Goal: Use online tool/utility: Utilize a website feature to perform a specific function

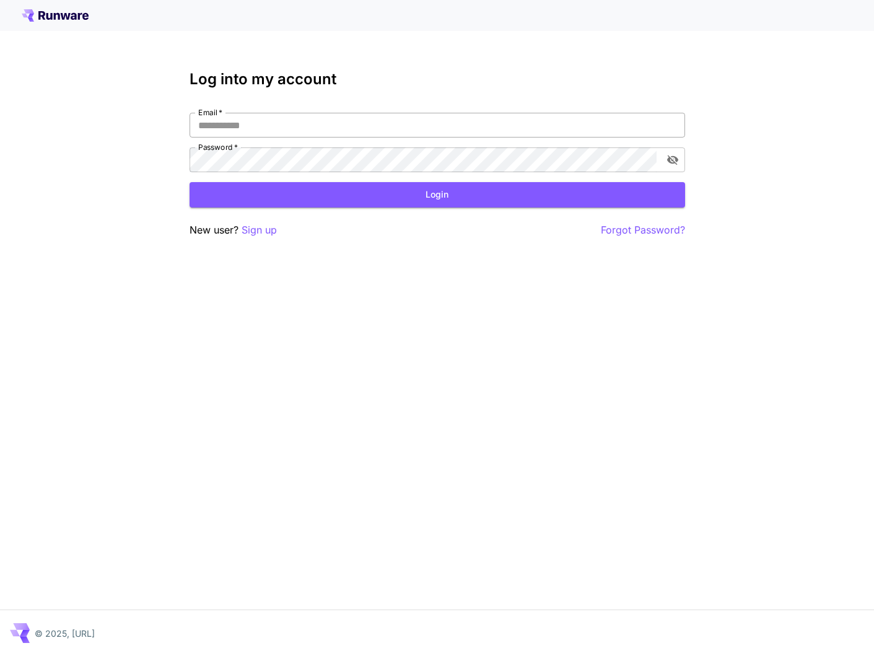
click at [335, 133] on input "Email   *" at bounding box center [438, 125] width 496 height 25
click at [539, 117] on input "Email   *" at bounding box center [438, 125] width 496 height 25
click at [539, 127] on input "Email   *" at bounding box center [438, 125] width 496 height 25
click at [539, 127] on input "*" at bounding box center [438, 125] width 496 height 25
type input "**********"
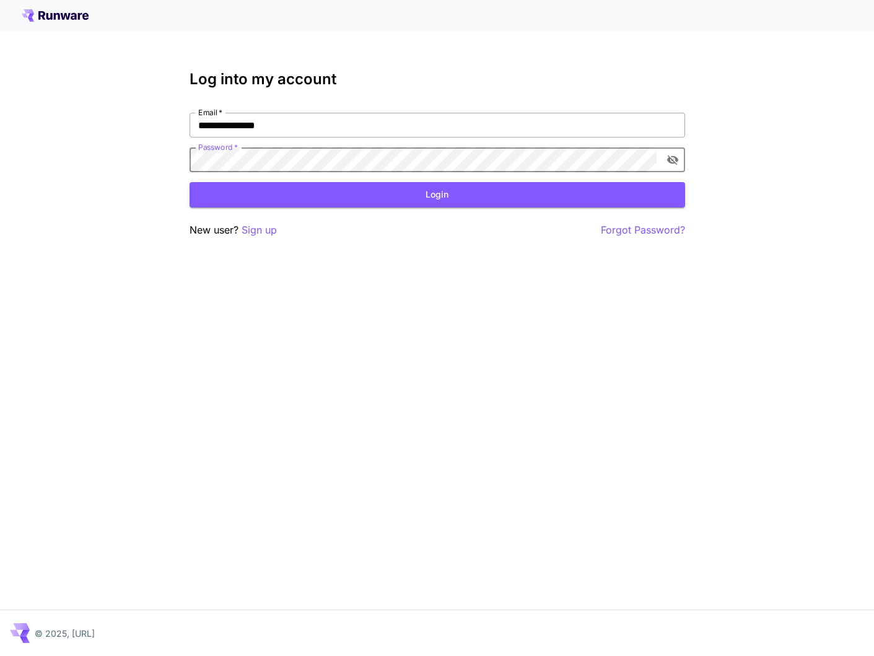
click button "Login" at bounding box center [438, 194] width 496 height 25
click at [527, 231] on div "New user? Sign up Forgot Password?" at bounding box center [438, 229] width 496 height 15
click button "Login" at bounding box center [438, 194] width 496 height 25
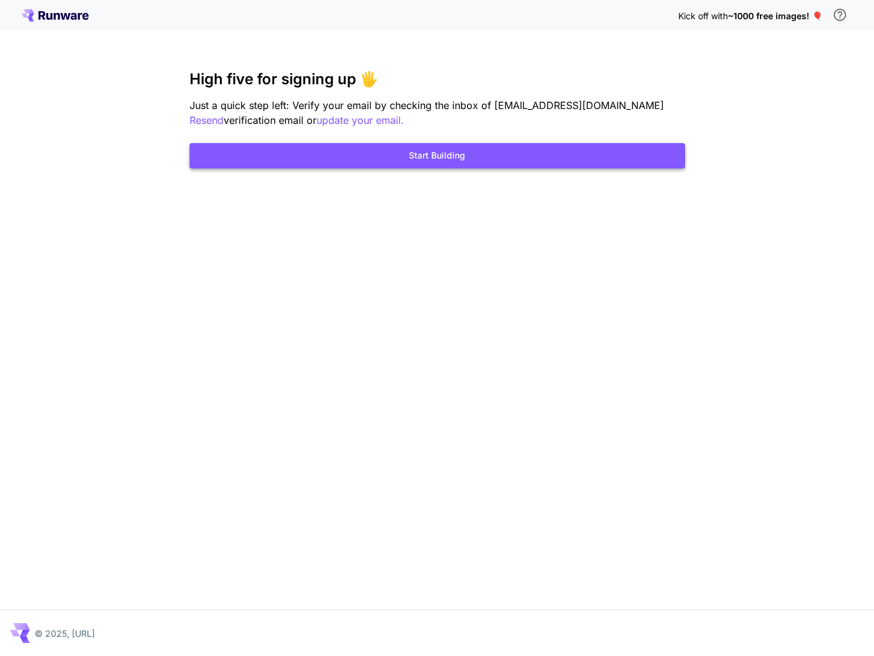
click at [465, 164] on button "Start Building" at bounding box center [438, 155] width 496 height 25
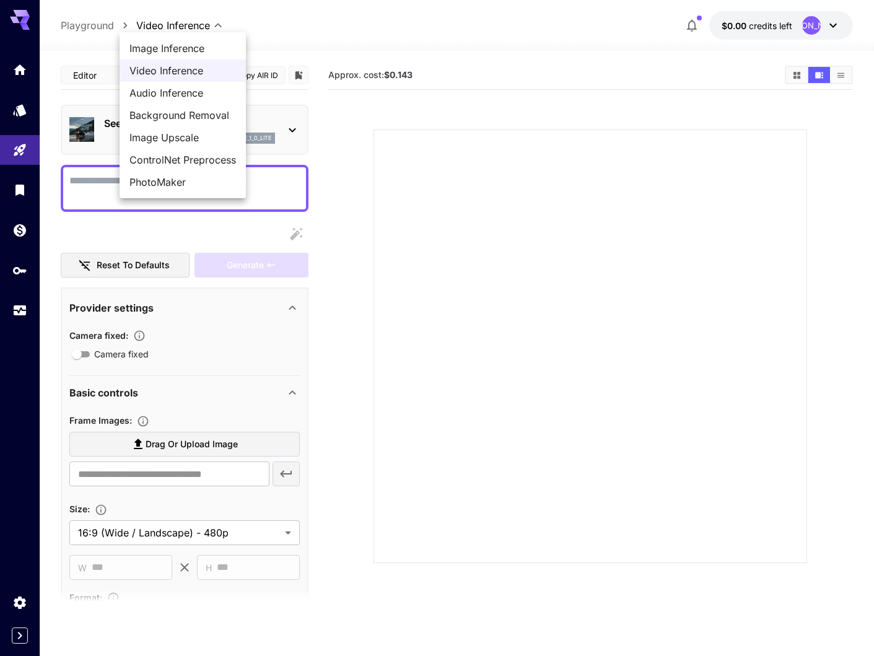
click at [161, 30] on body "**********" at bounding box center [437, 377] width 874 height 754
click at [90, 27] on div at bounding box center [437, 328] width 874 height 656
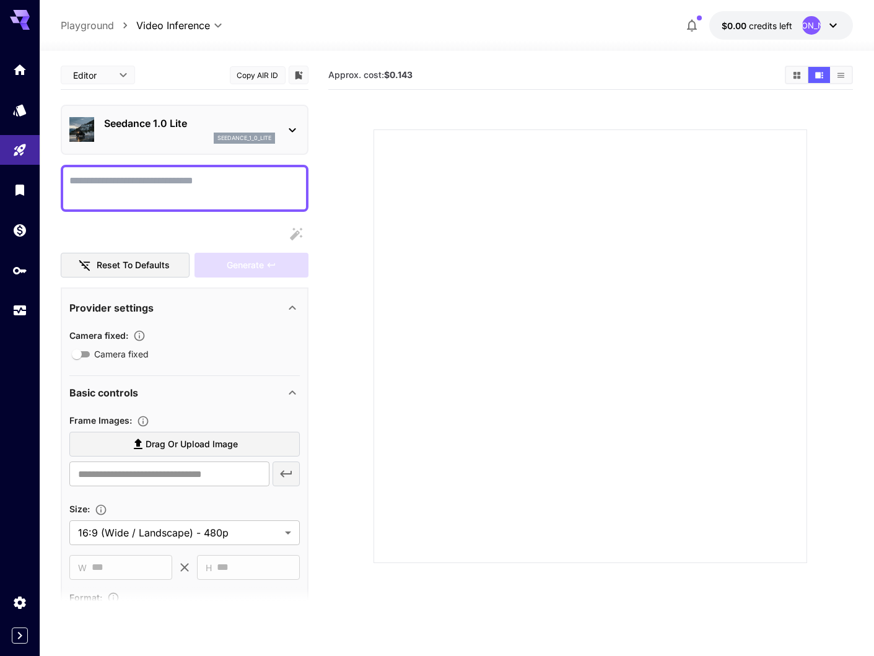
click at [83, 27] on div "Image Inference Video Inference Audio Inference Background Removal Image Upscal…" at bounding box center [437, 328] width 874 height 656
click at [83, 27] on p "Playground" at bounding box center [87, 25] width 53 height 15
type input "**********"
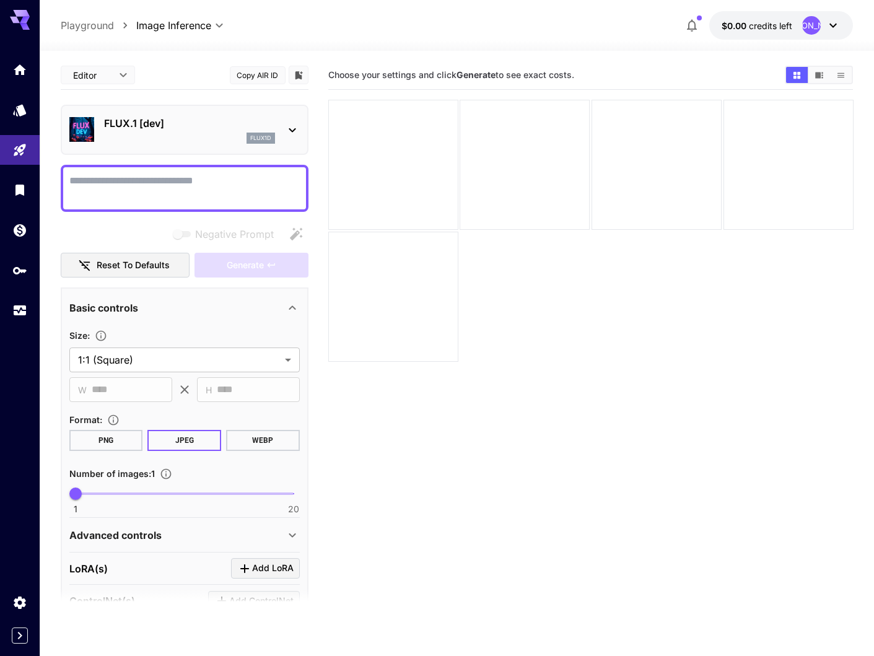
click at [24, 20] on icon at bounding box center [25, 20] width 10 height 7
click at [22, 26] on icon at bounding box center [25, 26] width 10 height 7
click at [25, 34] on div at bounding box center [20, 181] width 40 height 302
click at [25, 63] on icon "Home" at bounding box center [21, 66] width 15 height 15
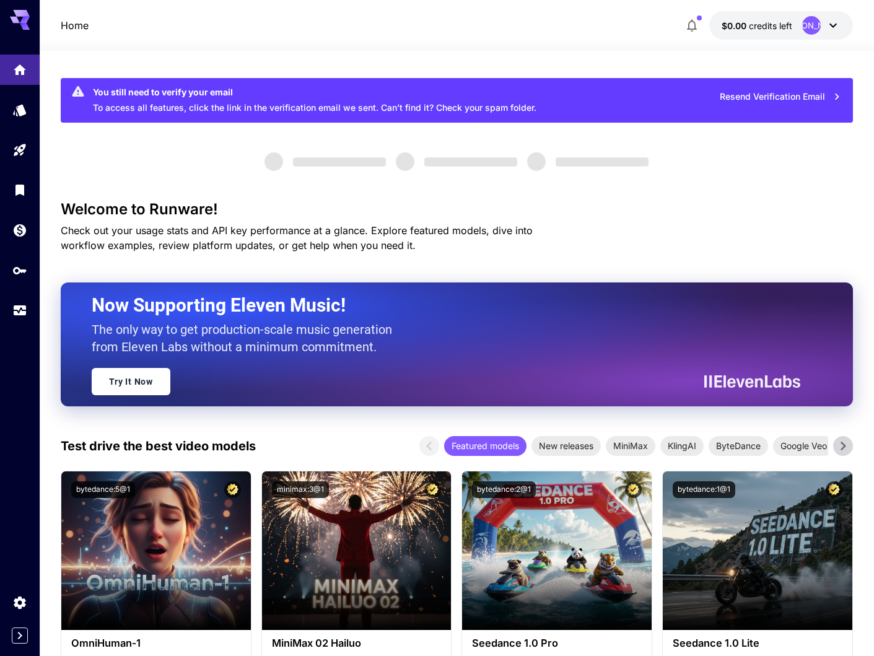
click at [25, 11] on icon at bounding box center [20, 16] width 20 height 13
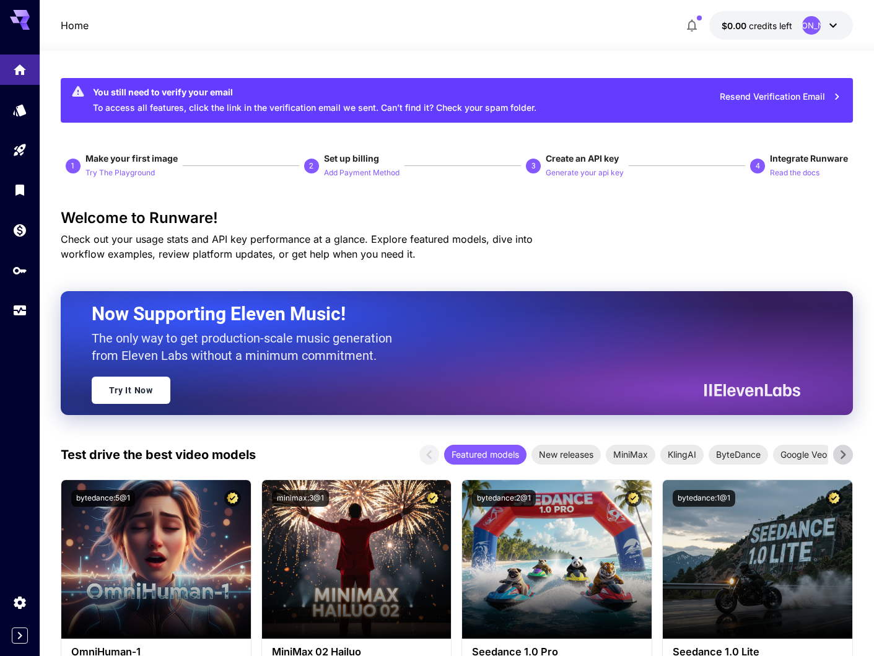
click at [25, 11] on icon at bounding box center [20, 16] width 20 height 13
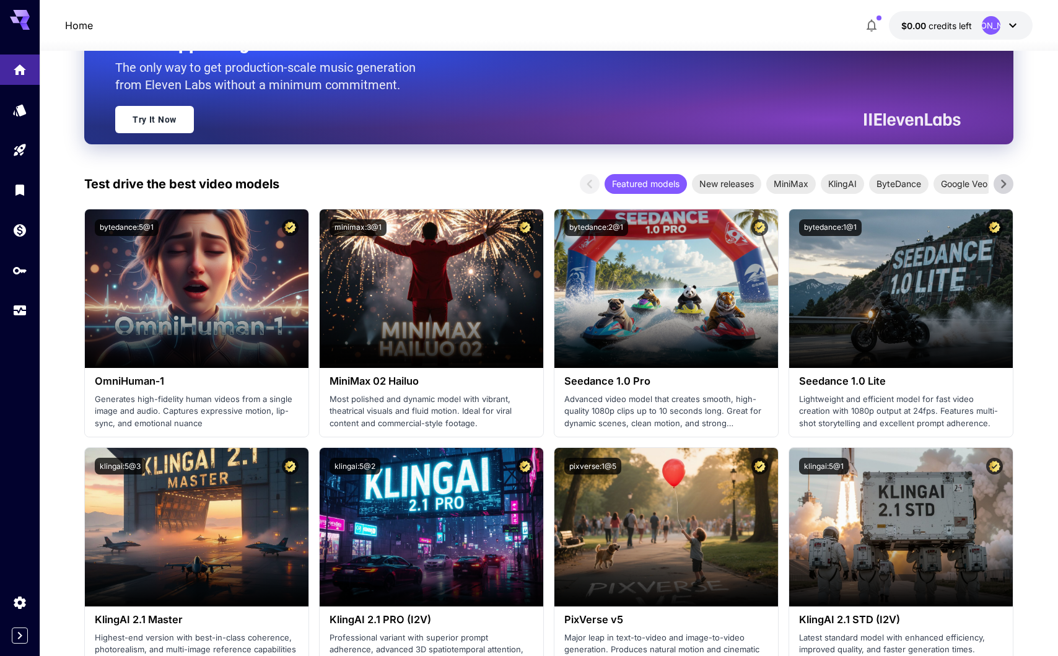
scroll to position [258, 0]
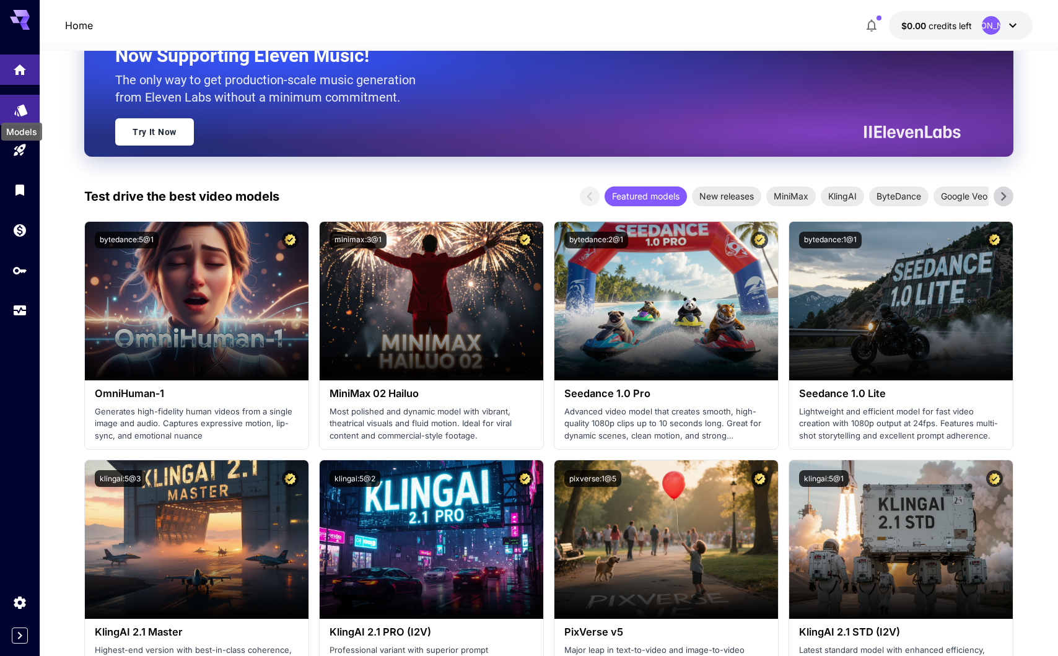
click at [15, 108] on icon "Models" at bounding box center [21, 106] width 15 height 15
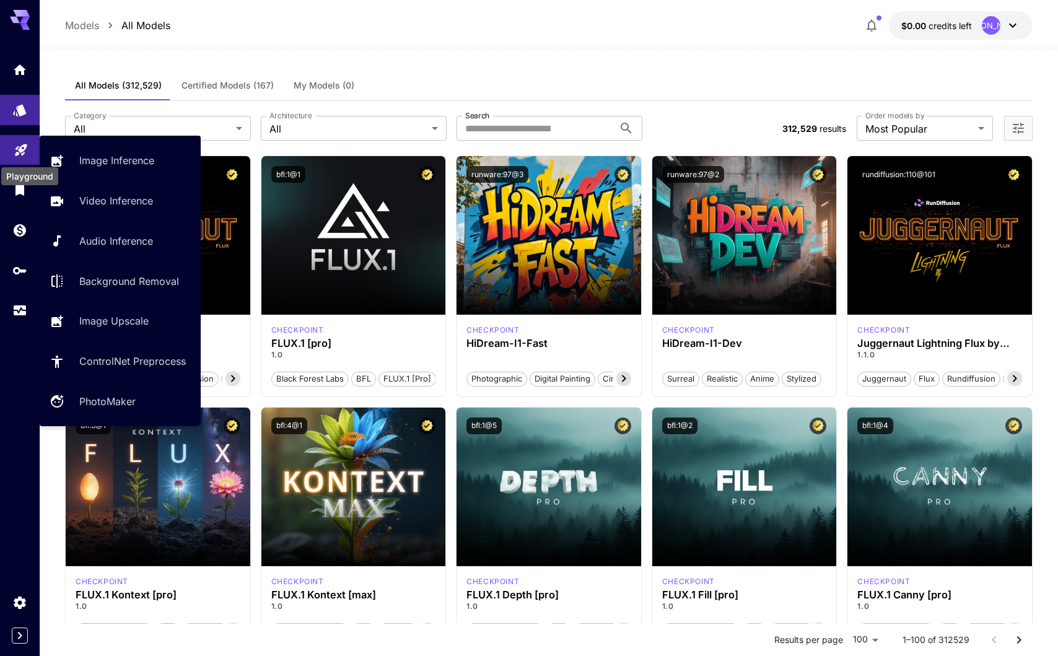
click at [20, 145] on icon "Playground" at bounding box center [21, 149] width 12 height 12
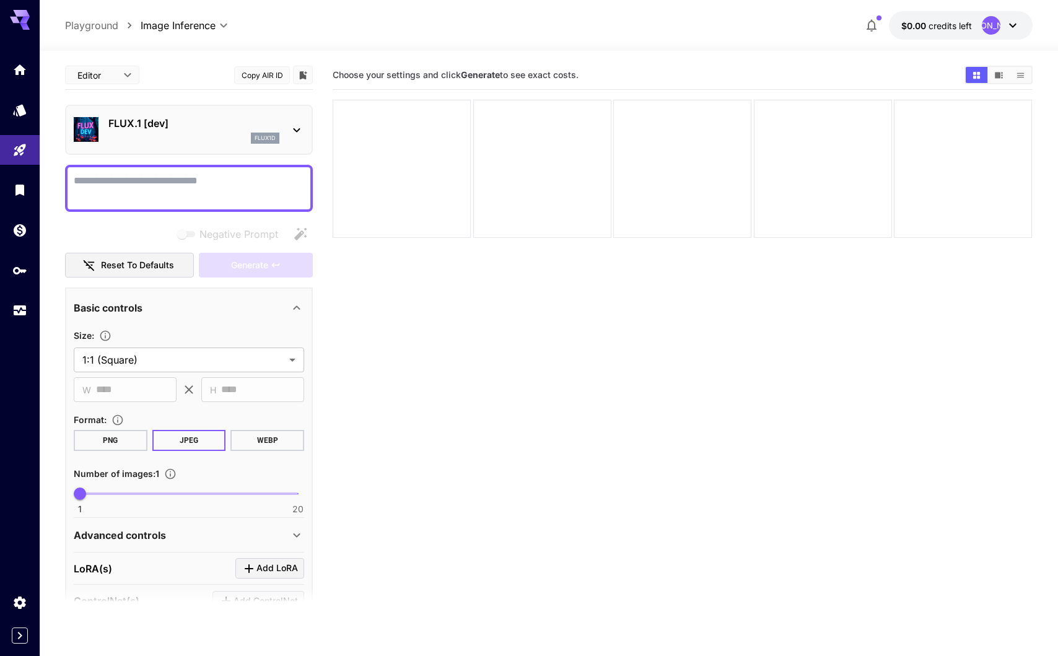
click at [874, 21] on icon at bounding box center [1013, 25] width 15 height 15
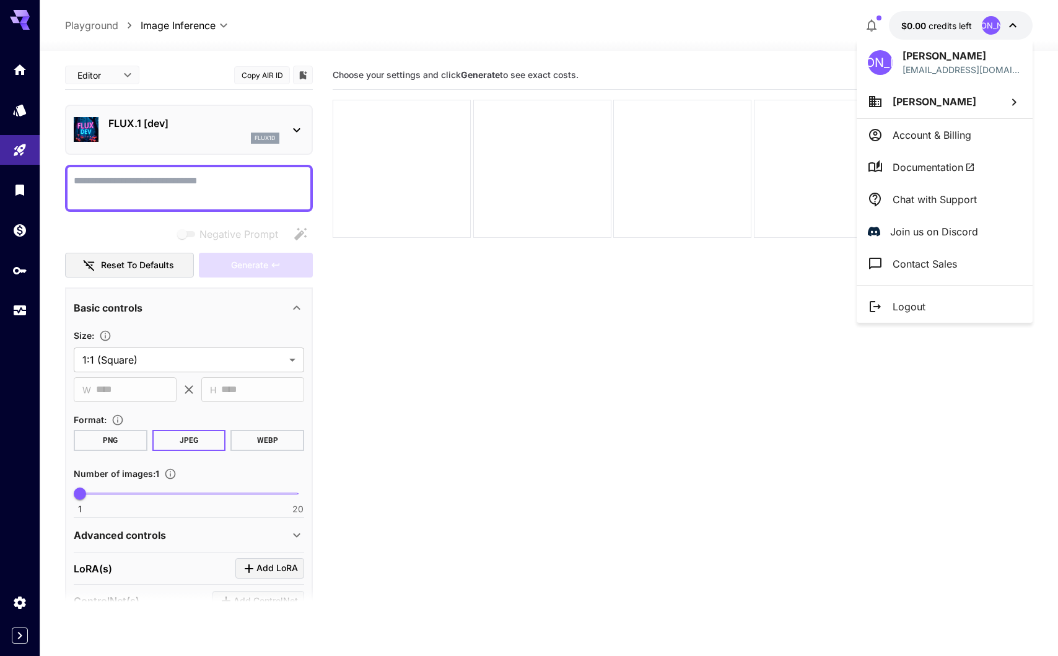
click at [874, 131] on li "Account & Billing" at bounding box center [945, 135] width 176 height 32
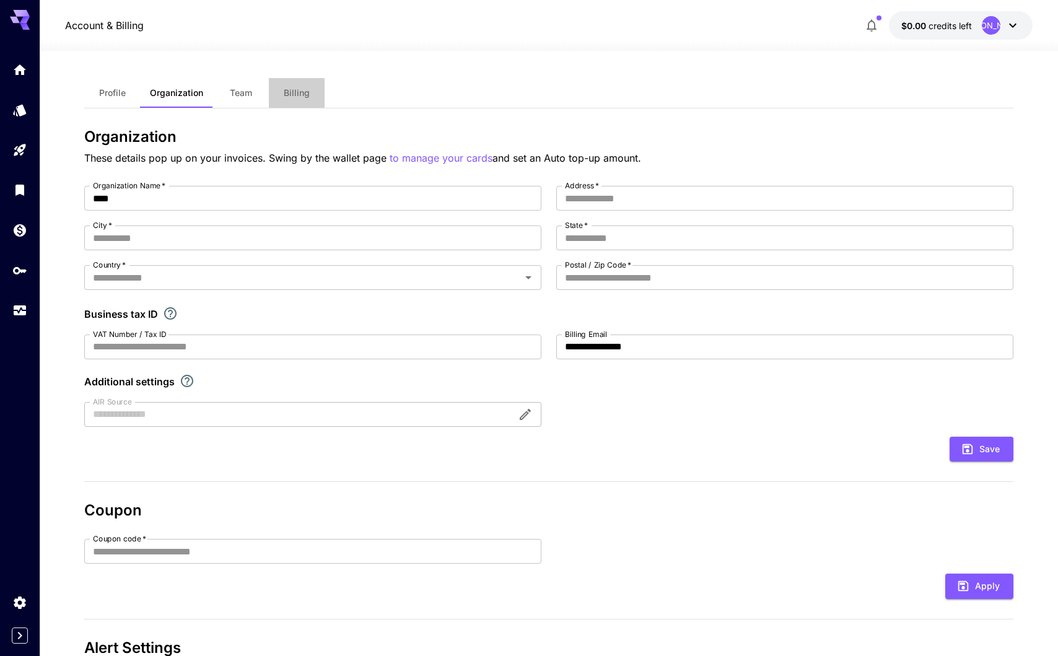
click at [294, 90] on span "Billing" at bounding box center [297, 92] width 26 height 11
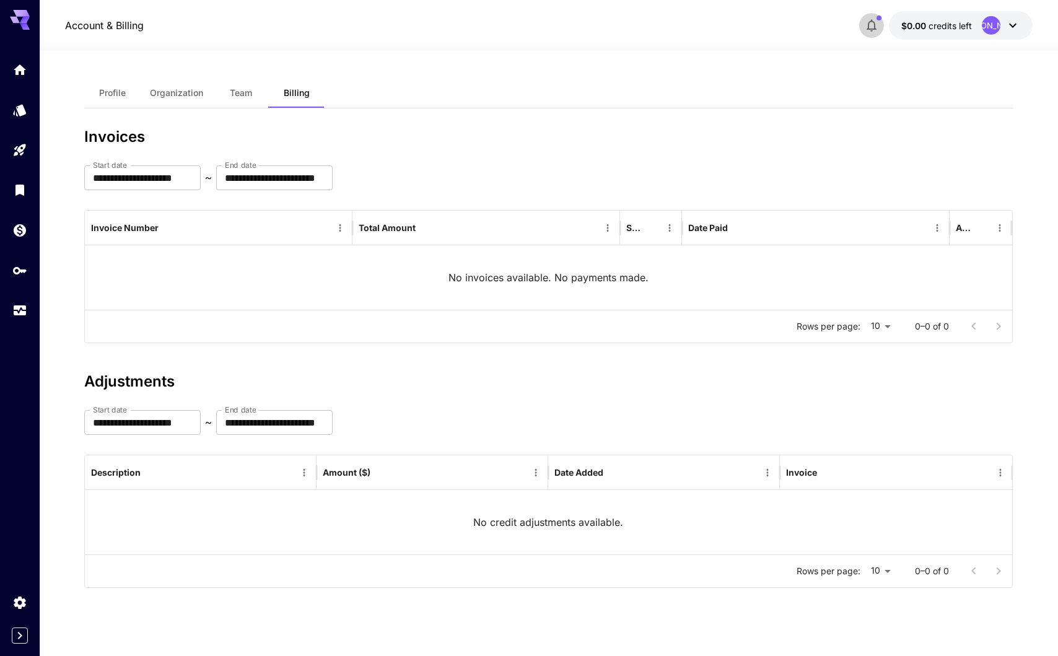
click at [871, 24] on icon "button" at bounding box center [871, 25] width 15 height 15
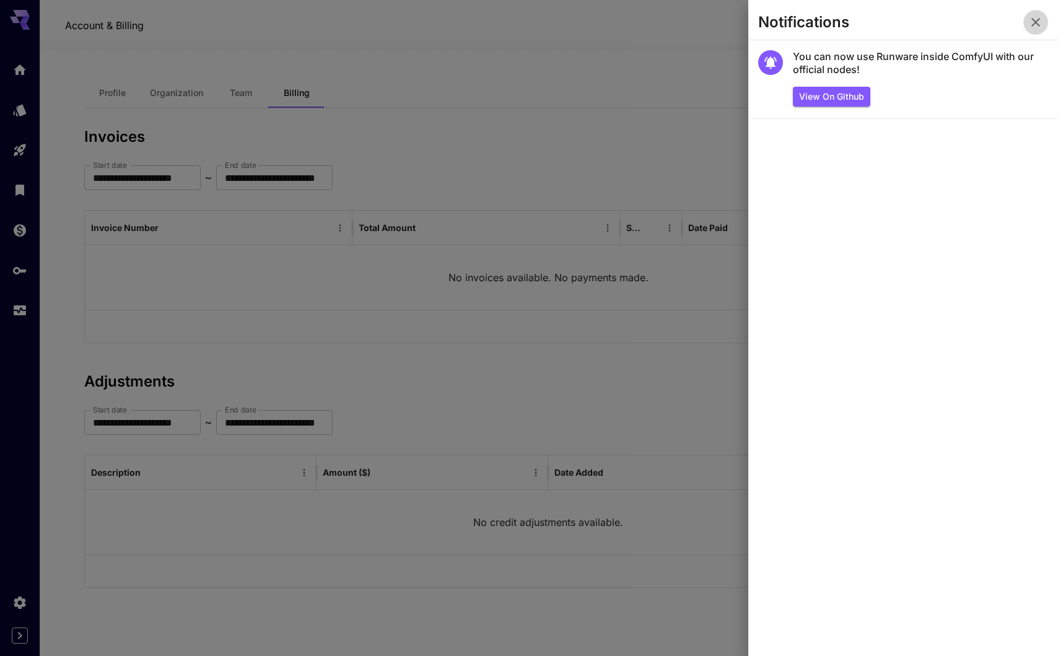
click at [874, 24] on icon "button" at bounding box center [1036, 22] width 15 height 15
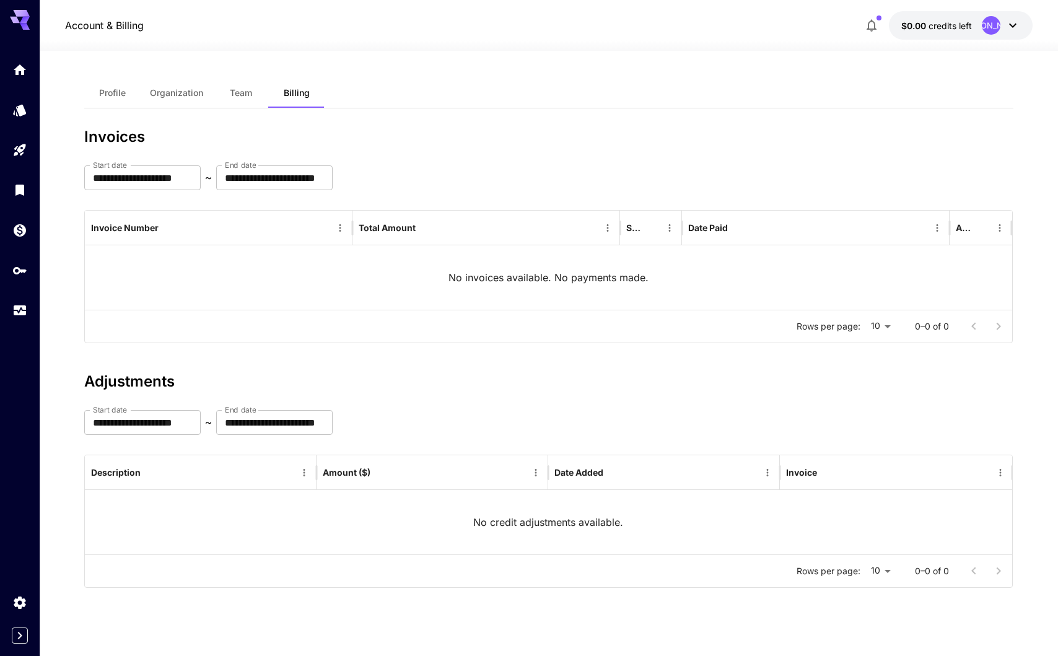
click at [874, 20] on icon at bounding box center [1013, 25] width 15 height 15
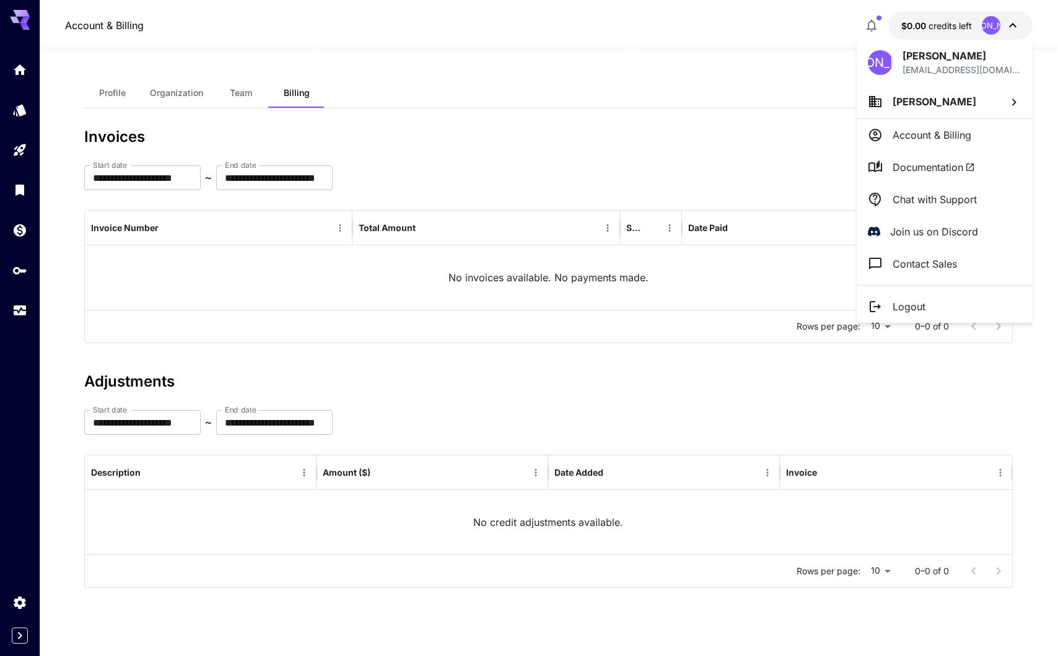
click at [29, 301] on div at bounding box center [529, 328] width 1058 height 656
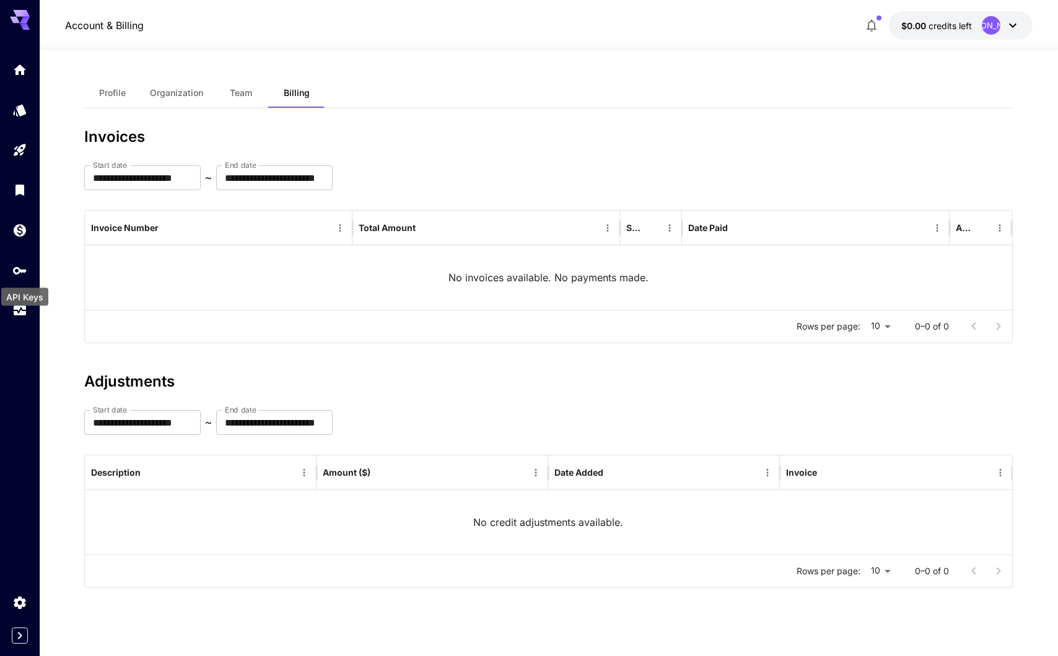
click at [21, 307] on div "API Keys" at bounding box center [25, 293] width 50 height 28
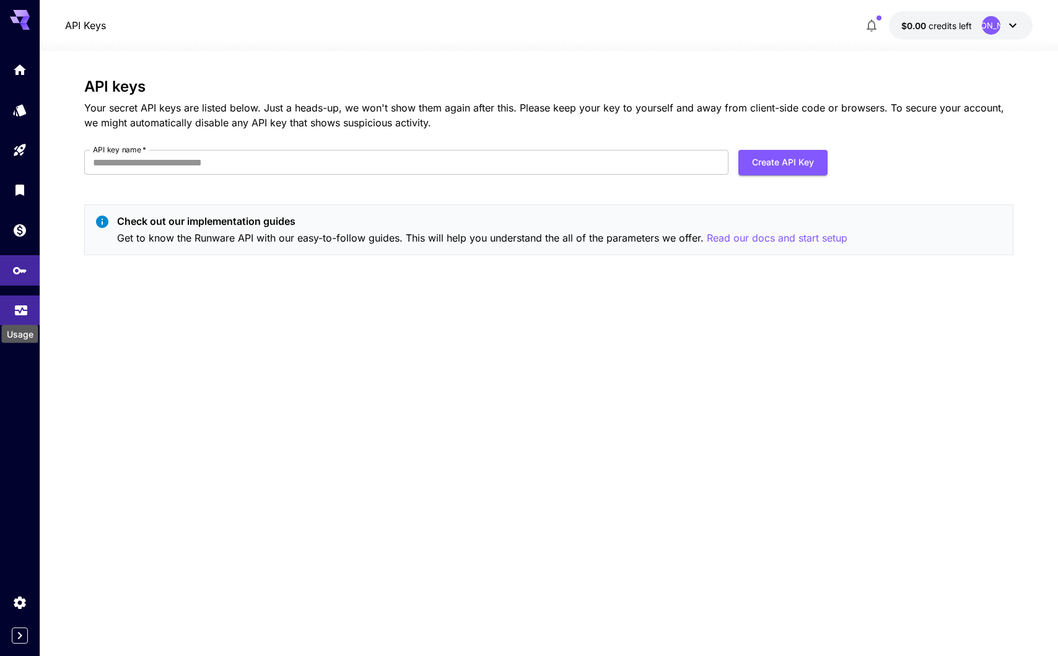
click at [22, 310] on icon "Usage" at bounding box center [21, 309] width 12 height 6
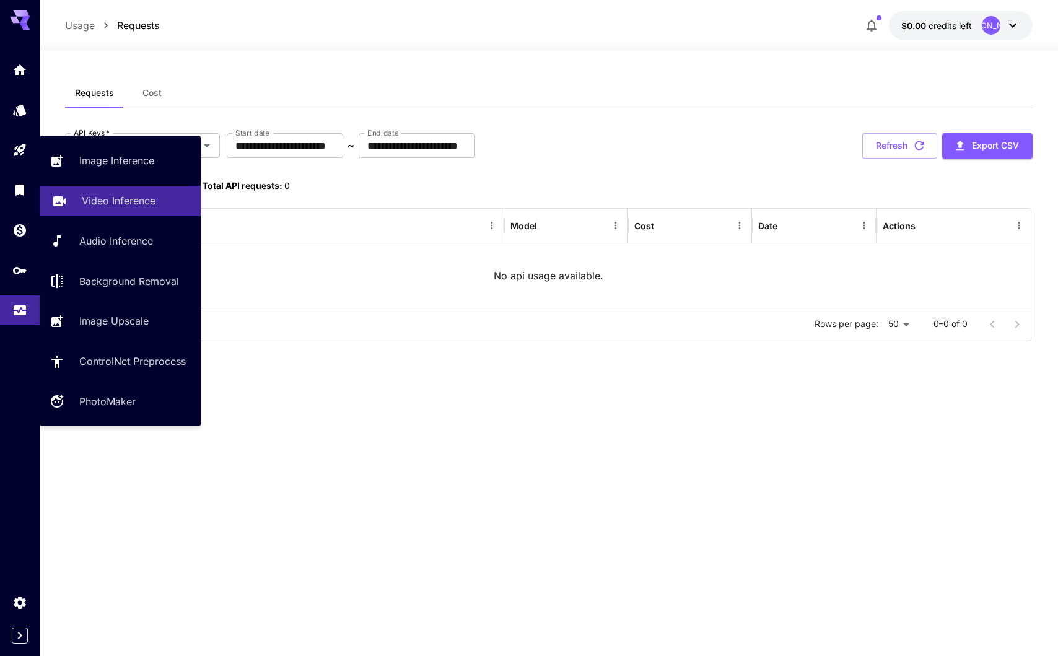
click at [108, 208] on p "Video Inference" at bounding box center [119, 200] width 74 height 15
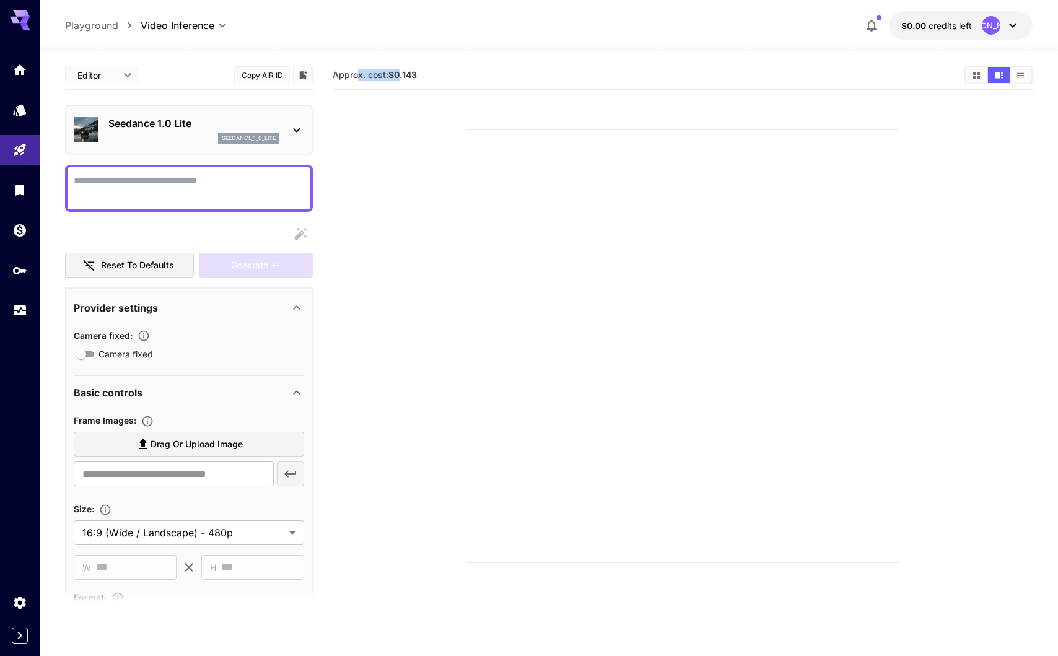
drag, startPoint x: 358, startPoint y: 73, endPoint x: 401, endPoint y: 74, distance: 43.4
click at [401, 74] on span "Approx. cost: $0.143" at bounding box center [375, 74] width 84 height 11
click at [401, 74] on b "$0.143" at bounding box center [403, 74] width 29 height 11
click at [287, 131] on div "Seedance 1.0 Lite seedance_1_0_lite" at bounding box center [189, 130] width 231 height 38
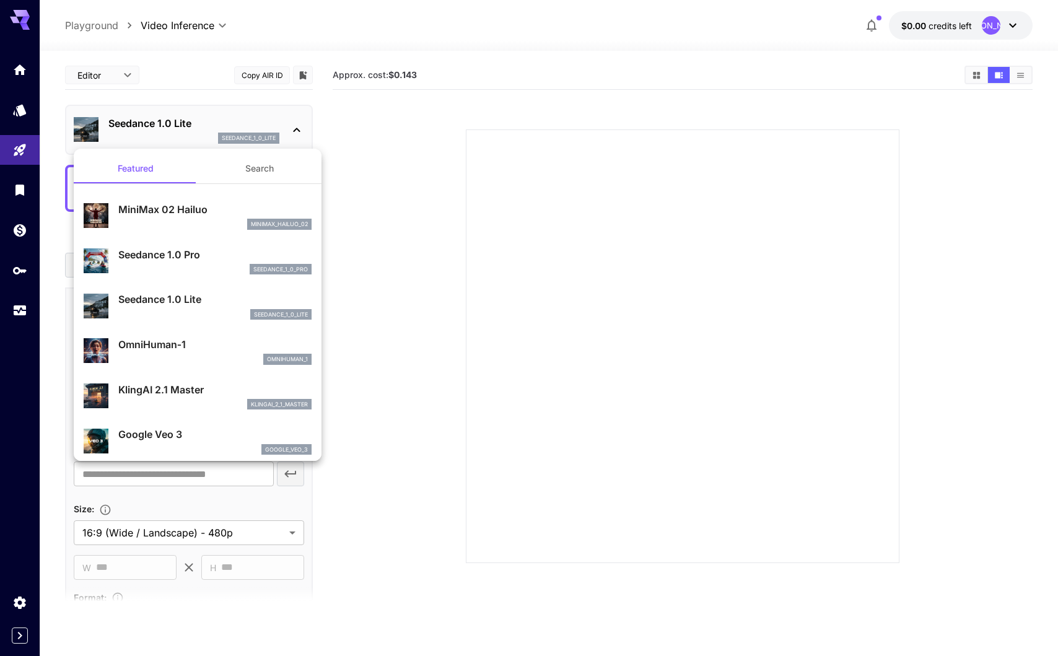
click at [357, 130] on div at bounding box center [529, 328] width 1058 height 656
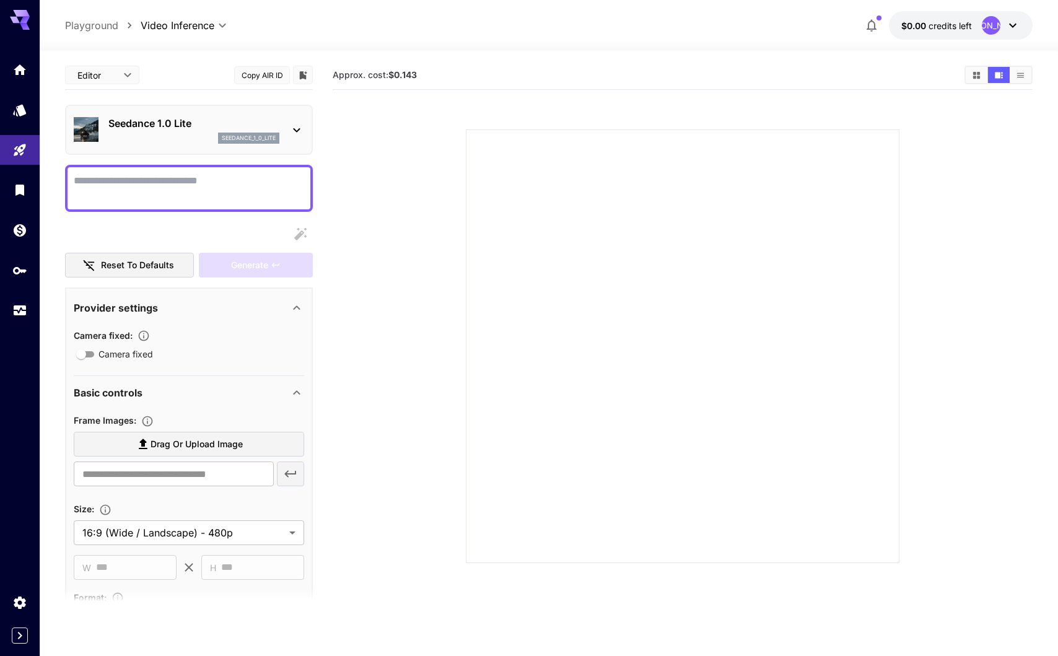
click at [874, 15] on button "$0.00 credits left [PERSON_NAME]" at bounding box center [961, 25] width 144 height 29
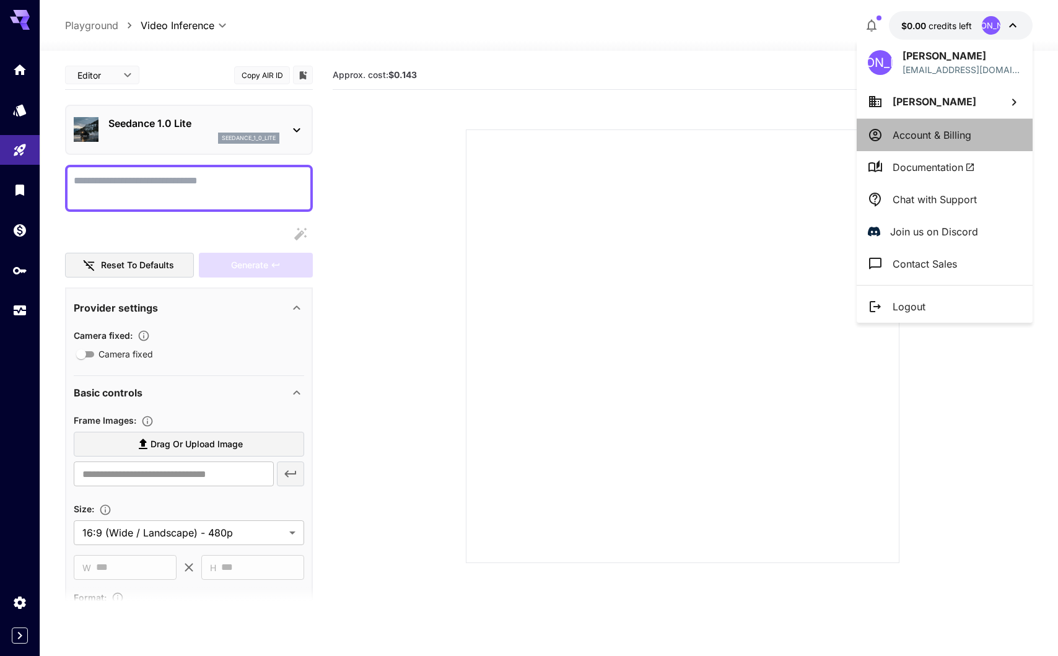
click at [874, 144] on li "Account & Billing" at bounding box center [945, 135] width 176 height 32
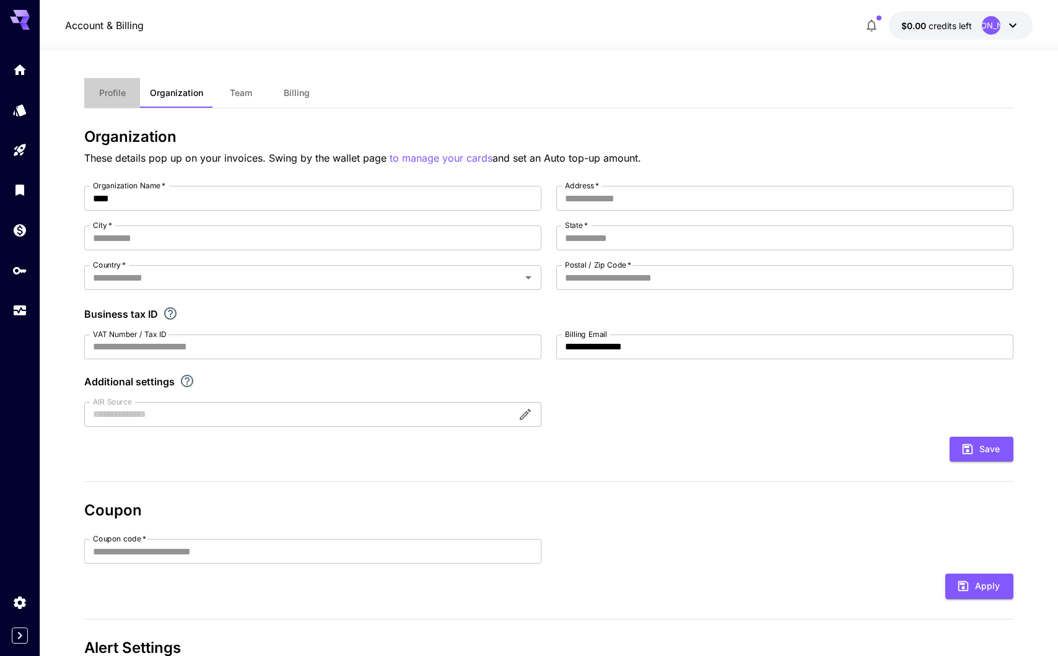
click at [110, 94] on span "Profile" at bounding box center [112, 92] width 27 height 11
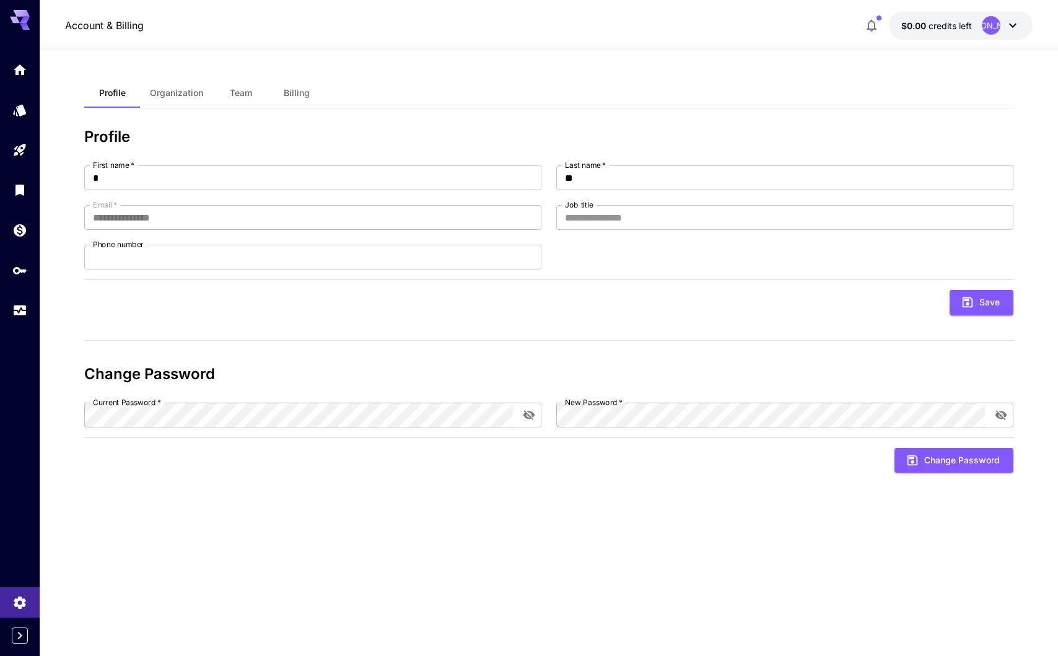
click at [282, 92] on button "Billing" at bounding box center [297, 93] width 56 height 30
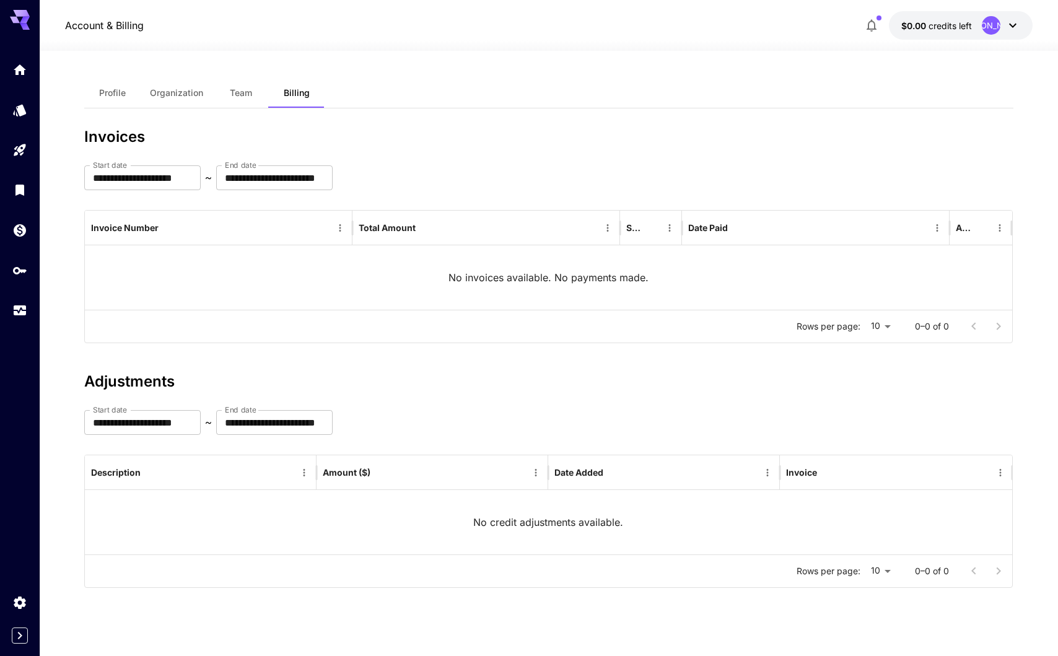
click at [247, 100] on button "Team" at bounding box center [241, 93] width 56 height 30
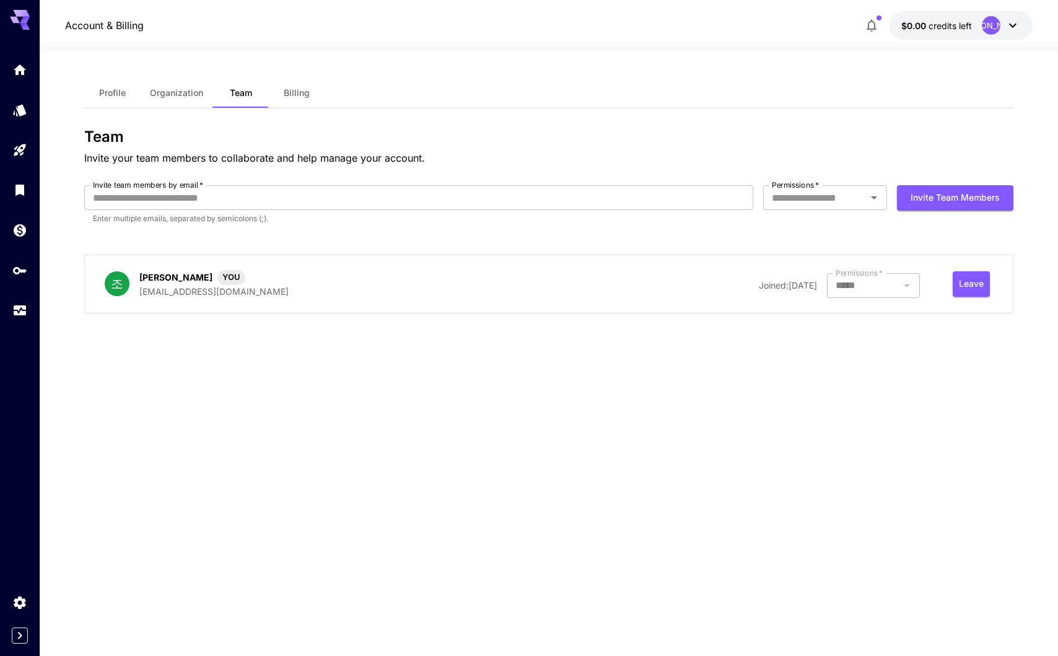
click at [191, 87] on button "Organization" at bounding box center [176, 93] width 73 height 30
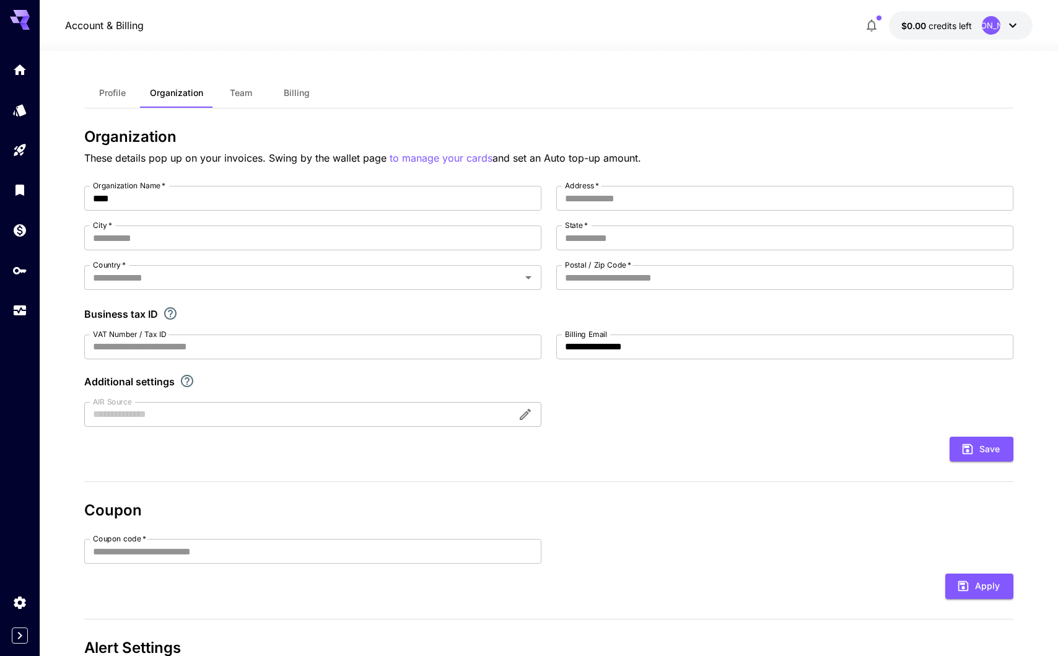
click at [874, 12] on button "$0.00 credits left [PERSON_NAME]" at bounding box center [961, 25] width 144 height 29
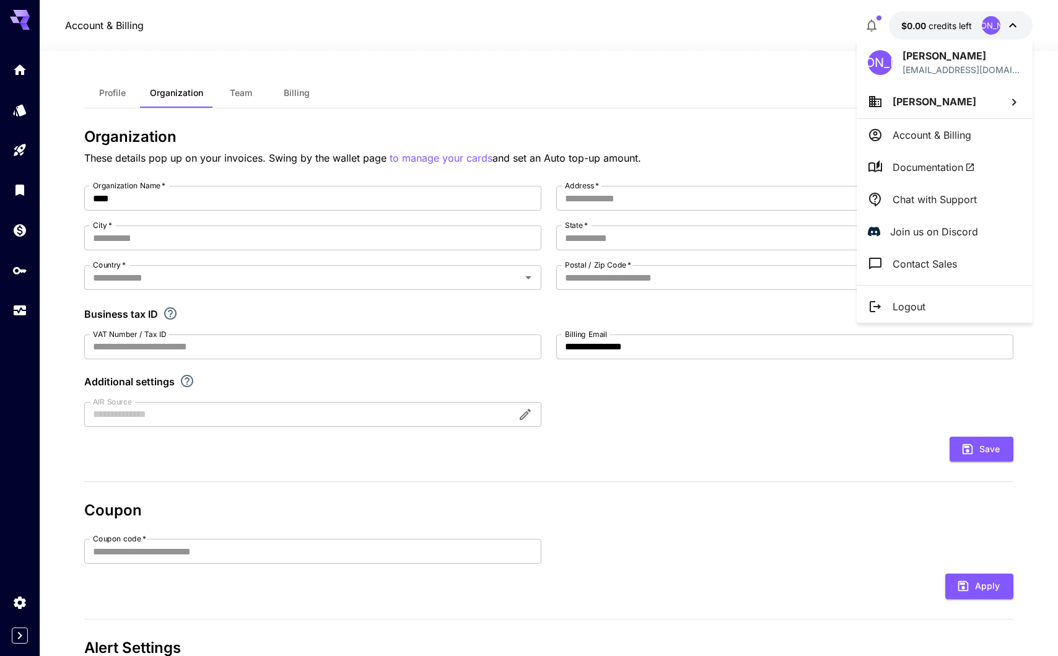
click at [41, 156] on div at bounding box center [529, 328] width 1058 height 656
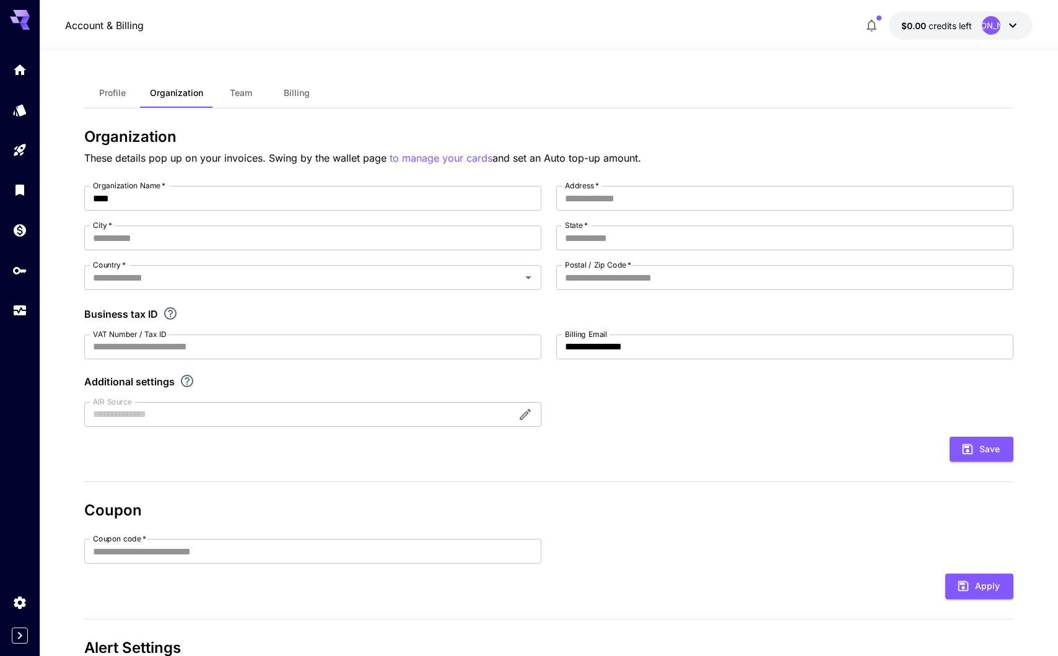
click at [18, 156] on div "조영 조 영재 [EMAIL_ADDRESS][DOMAIN_NAME] 조 영재 Account & Billing Documentation Chat …" at bounding box center [99, 328] width 198 height 656
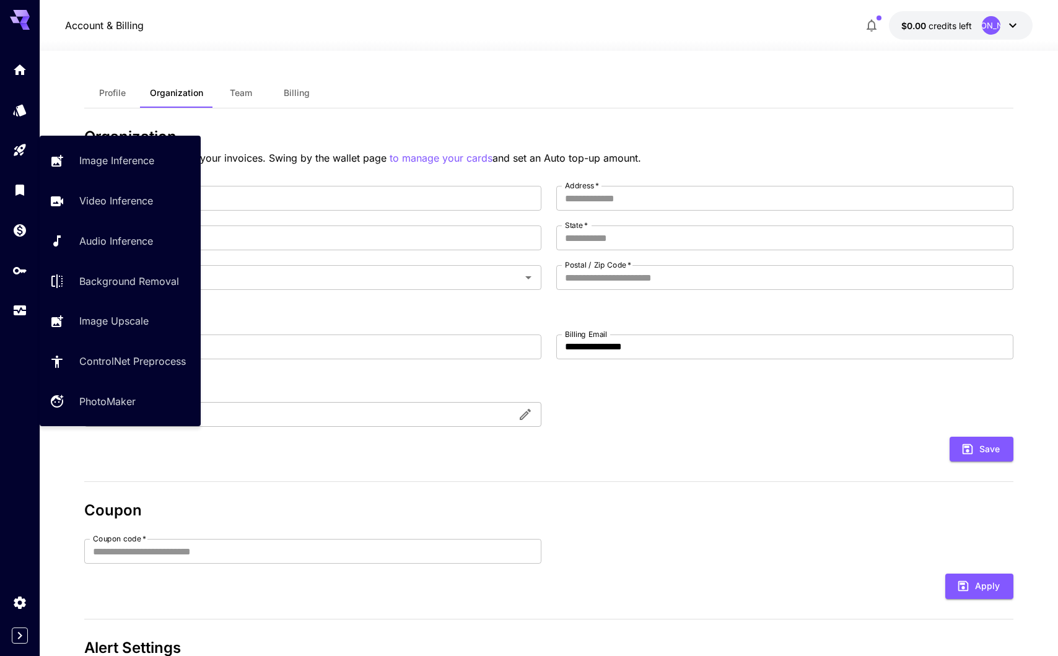
click at [18, 154] on icon "Playground" at bounding box center [19, 146] width 15 height 15
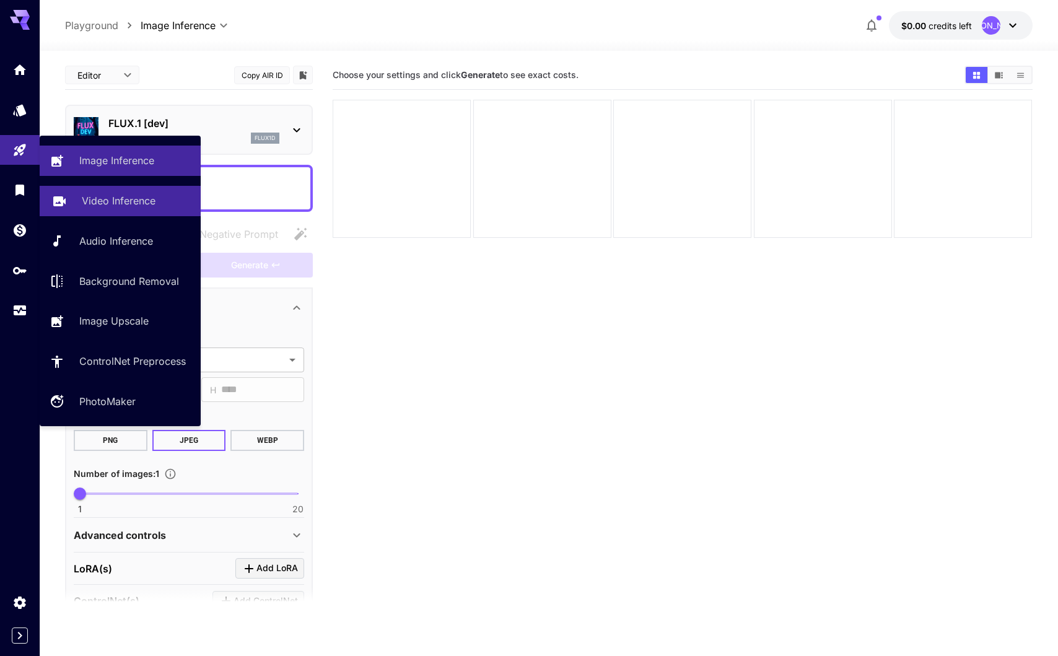
click at [105, 196] on p "Video Inference" at bounding box center [119, 200] width 74 height 15
type input "**********"
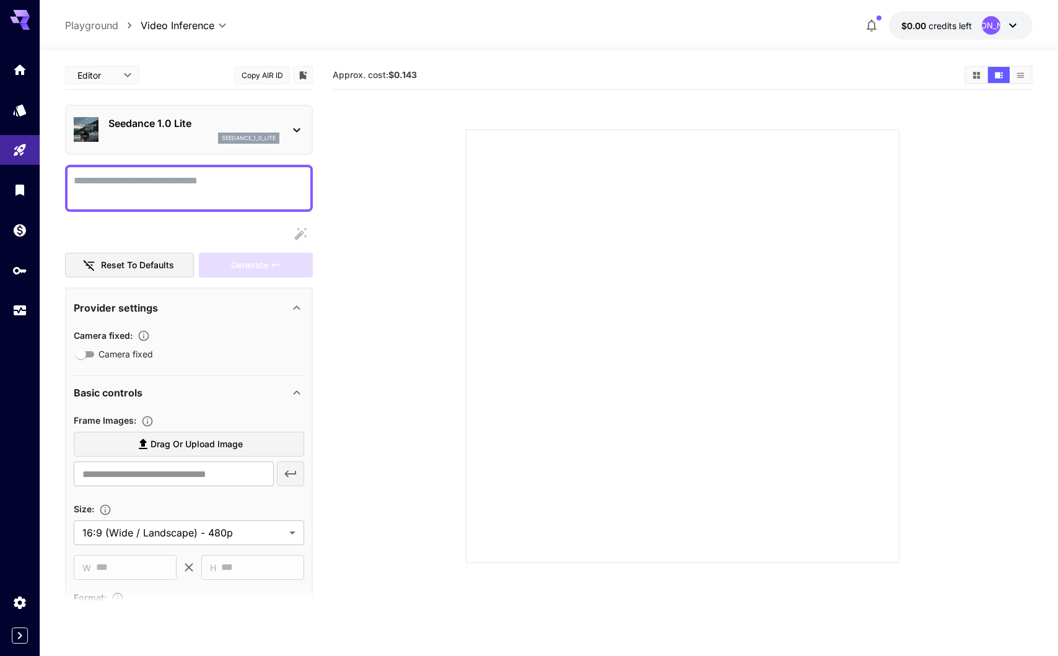
click at [255, 193] on textarea "Camera fixed" at bounding box center [189, 189] width 231 height 30
click at [299, 234] on icon "button" at bounding box center [300, 233] width 12 height 12
click at [240, 183] on textarea "****" at bounding box center [189, 189] width 231 height 30
type textarea "*"
type textarea "**********"
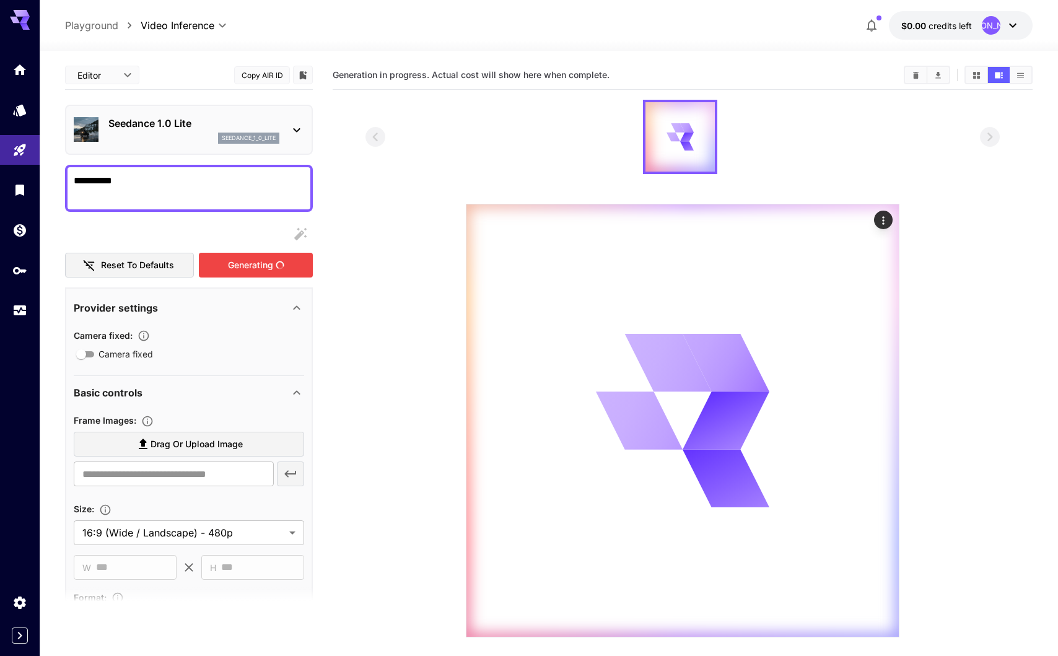
click at [227, 253] on div "Generating" at bounding box center [256, 265] width 114 height 25
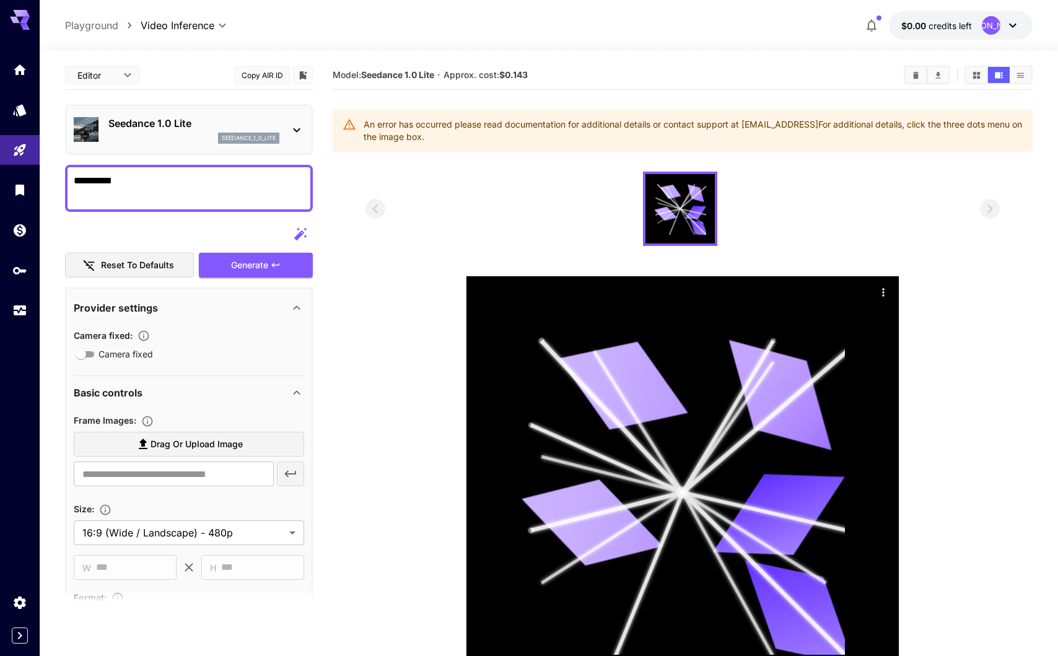
click at [231, 255] on button "Generate" at bounding box center [256, 265] width 114 height 25
click at [245, 260] on div "Generate" at bounding box center [256, 265] width 114 height 25
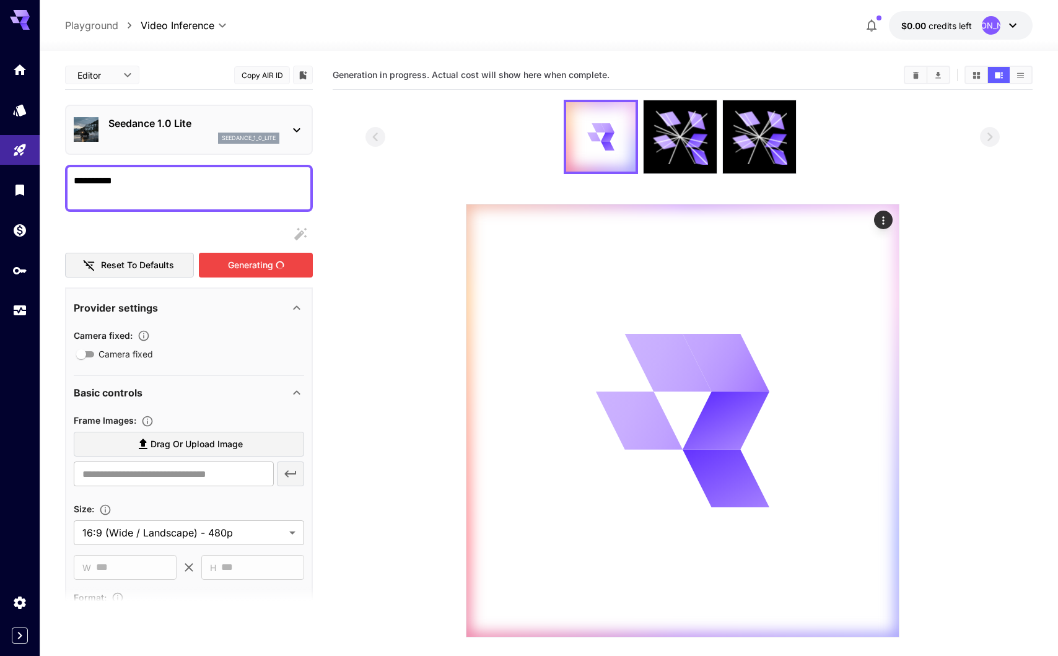
click at [247, 264] on div "Generating" at bounding box center [256, 265] width 114 height 25
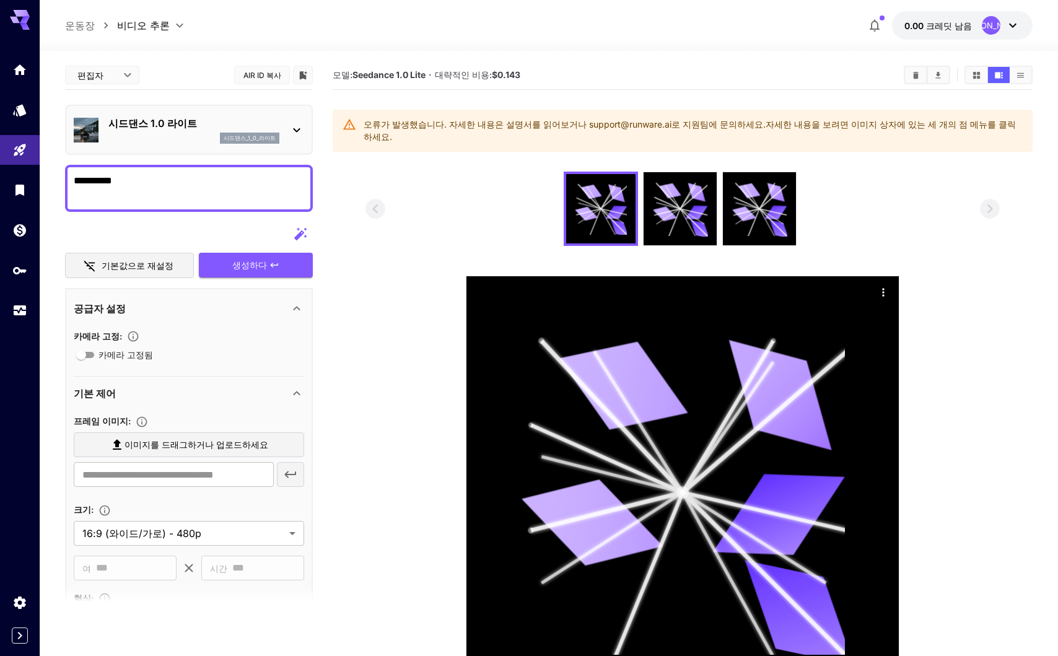
click at [525, 125] on font "오류가 발생했습니다. 자세한 내용은 설명서를 읽어보거나 support@runware.ai로 지원팀에 문의하세요." at bounding box center [565, 124] width 402 height 11
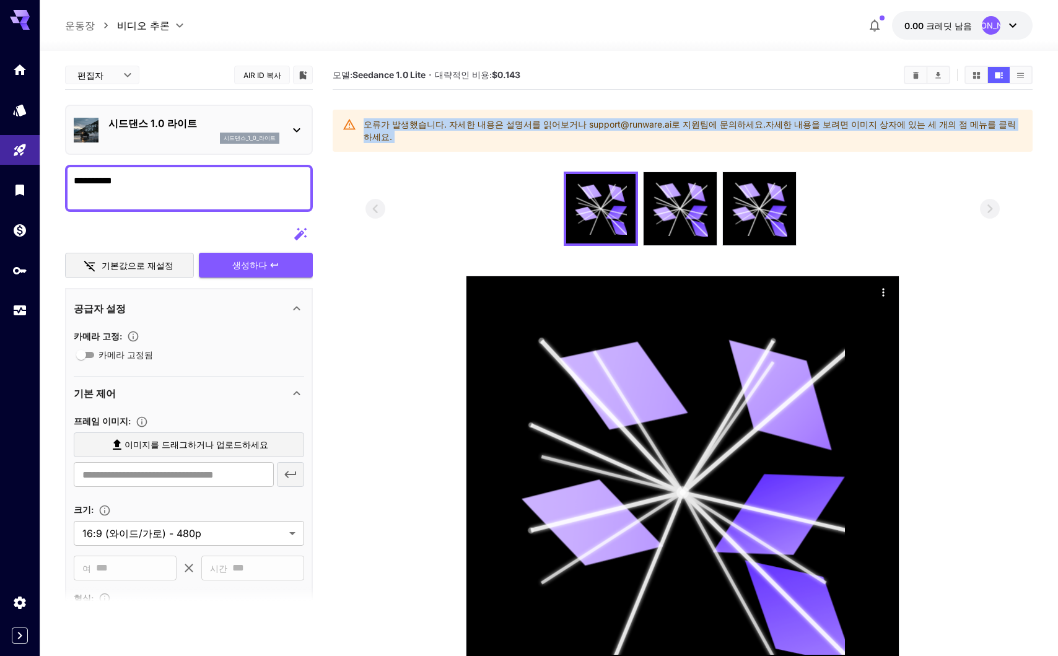
click at [525, 125] on font "오류가 발생했습니다. 자세한 내용은 설명서를 읽어보거나 support@runware.ai로 지원팀에 문의하세요." at bounding box center [565, 124] width 402 height 11
click at [521, 174] on div at bounding box center [683, 209] width 635 height 74
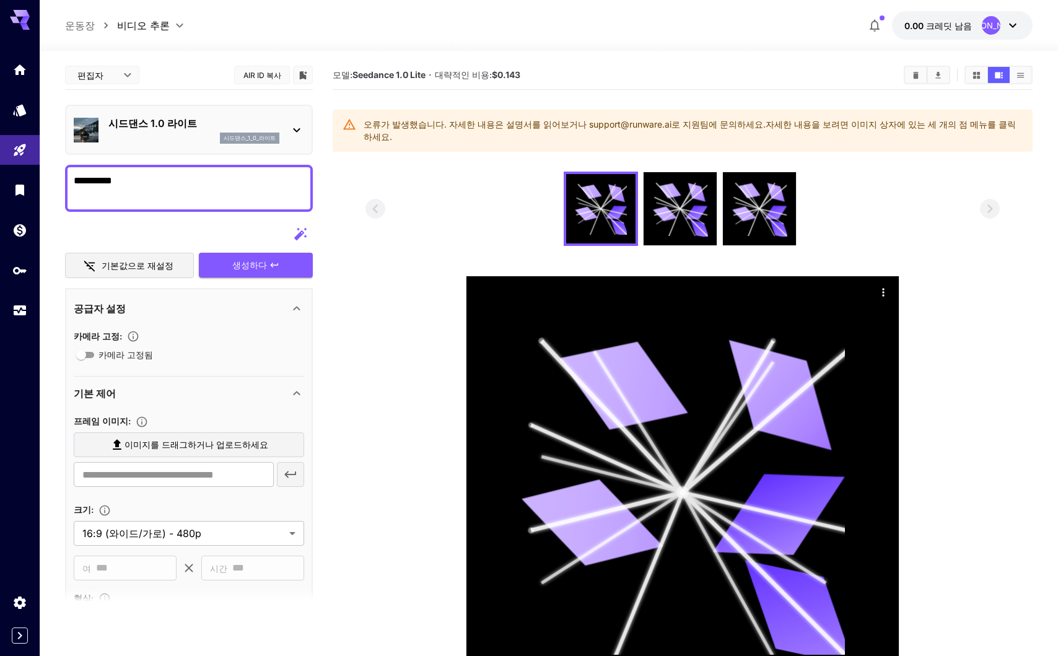
click at [446, 320] on section at bounding box center [683, 441] width 635 height 538
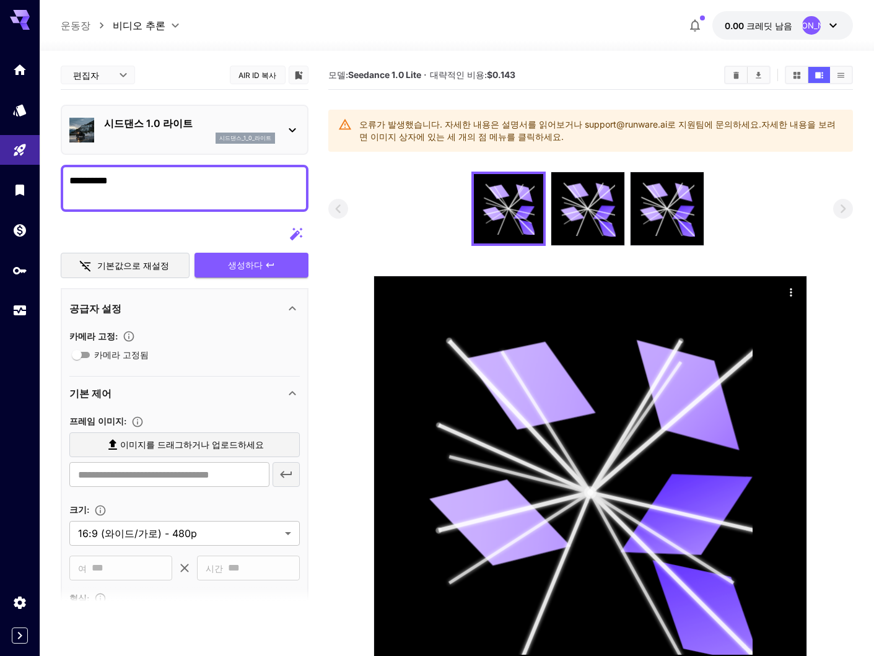
click at [405, 167] on section "모델: Seedance 1.0 Lite · 대략적인 비용: $0.143 오류가 발생했습니다. 자세한 내용은 설명서를 읽어보거나 support@…" at bounding box center [590, 389] width 525 height 656
